Goal: Browse casually

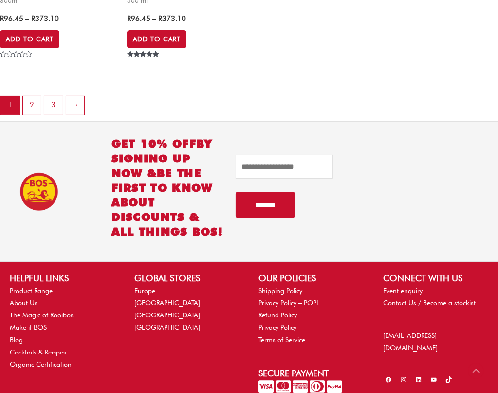
scroll to position [2518, 0]
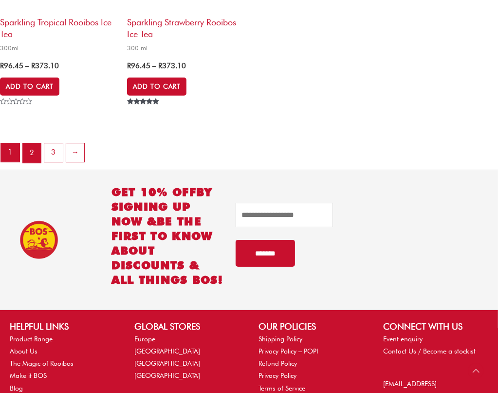
click at [37, 157] on link "2" at bounding box center [32, 152] width 19 height 19
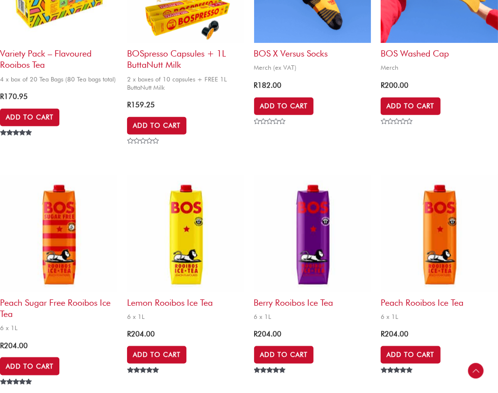
scroll to position [536, 0]
